Goal: Transaction & Acquisition: Purchase product/service

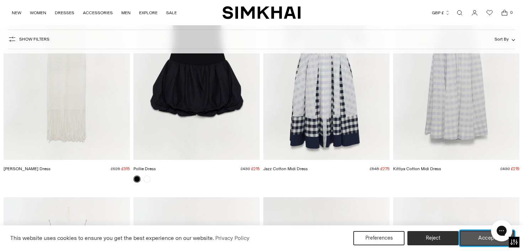
click at [471, 235] on button "Accept" at bounding box center [487, 238] width 54 height 15
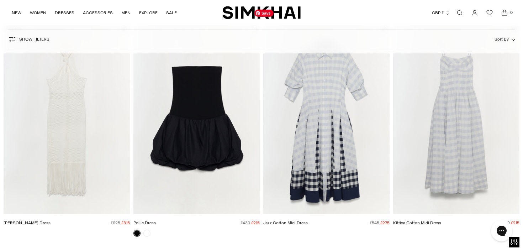
scroll to position [84, 0]
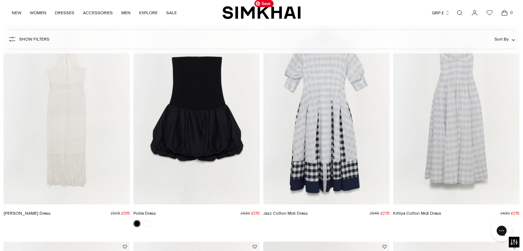
click at [0, 0] on img "Jazz Cotton Midi Dress" at bounding box center [0, 0] width 0 height 0
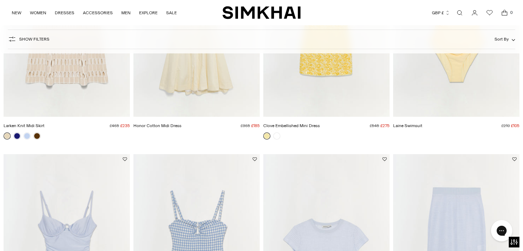
scroll to position [11478, 0]
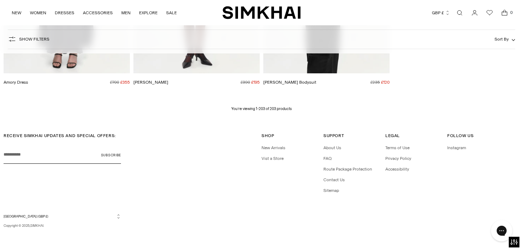
click at [106, 216] on button "United Kingdom (GBP £)" at bounding box center [62, 216] width 117 height 5
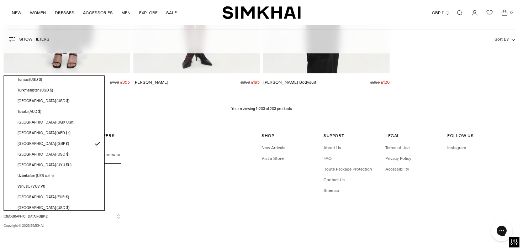
scroll to position [2016, 0]
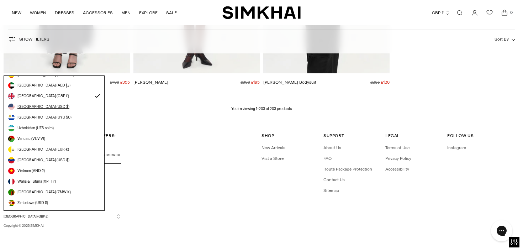
click at [56, 105] on link "[GEOGRAPHIC_DATA] (USD $)" at bounding box center [54, 107] width 92 height 6
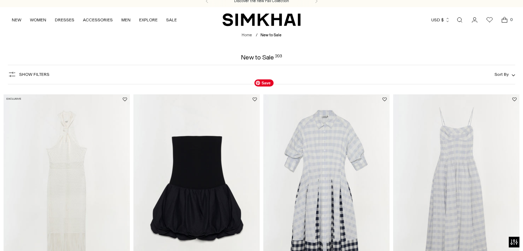
scroll to position [15, 0]
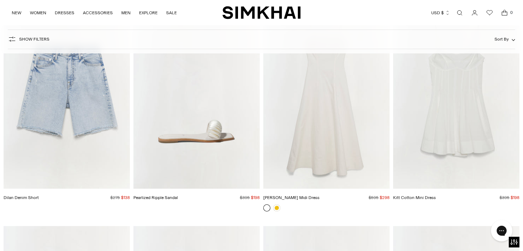
scroll to position [3945, 0]
click at [0, 0] on img "Marisol Cotton Midi Dress" at bounding box center [0, 0] width 0 height 0
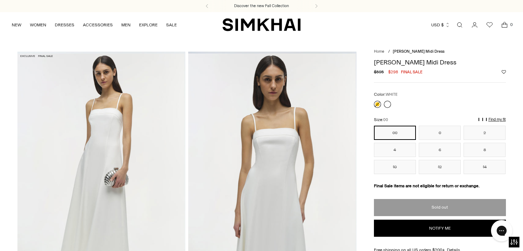
click at [389, 108] on link at bounding box center [387, 104] width 7 height 7
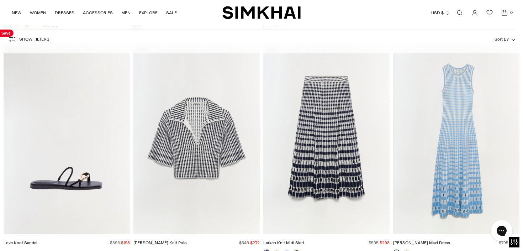
scroll to position [4573, 0]
